Goal: Information Seeking & Learning: Learn about a topic

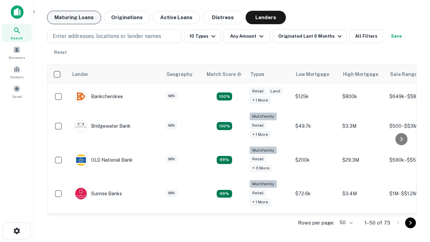
click at [74, 17] on button "Maturing Loans" at bounding box center [74, 17] width 54 height 13
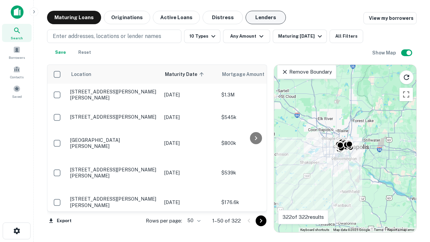
click at [266, 17] on button "Lenders" at bounding box center [266, 17] width 40 height 13
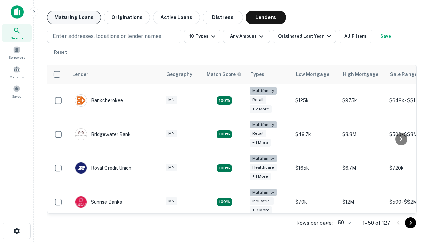
click at [74, 17] on button "Maturing Loans" at bounding box center [74, 17] width 54 height 13
